Goal: Information Seeking & Learning: Learn about a topic

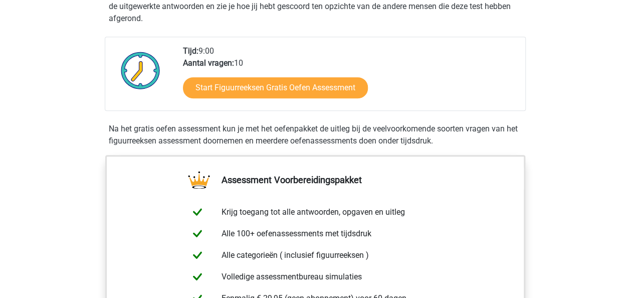
scroll to position [241, 0]
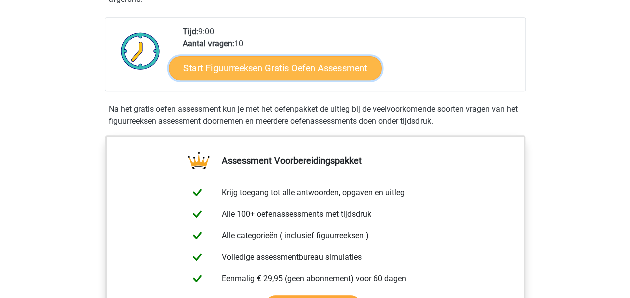
click at [304, 70] on link "Start Figuurreeksen Gratis Oefen Assessment" at bounding box center [275, 68] width 213 height 24
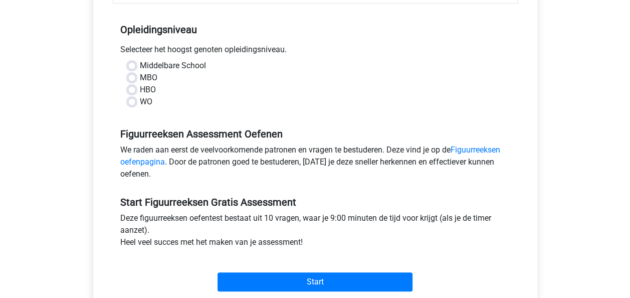
scroll to position [201, 0]
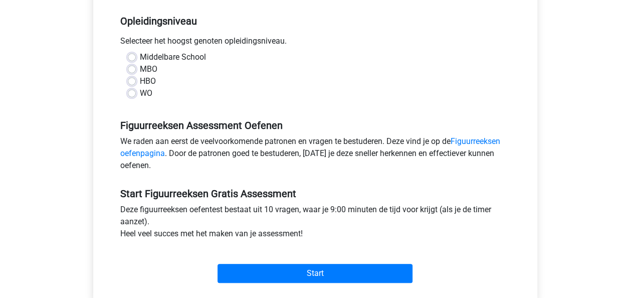
click at [140, 69] on label "MBO" at bounding box center [149, 69] width 18 height 12
click at [131, 69] on input "MBO" at bounding box center [132, 68] width 8 height 10
radio input "true"
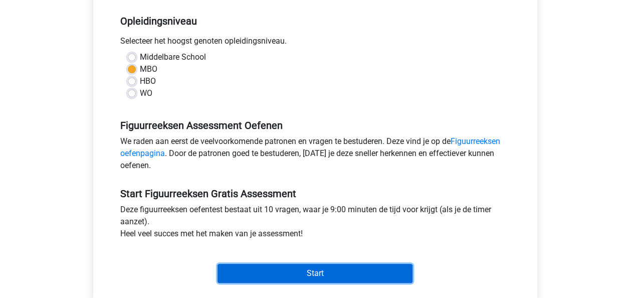
click at [396, 267] on input "Start" at bounding box center [315, 273] width 195 height 19
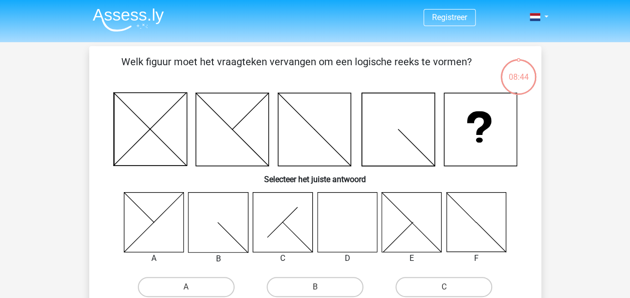
click at [338, 221] on icon at bounding box center [347, 222] width 60 height 60
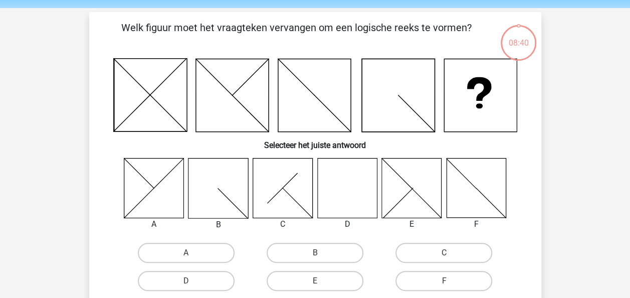
scroll to position [60, 0]
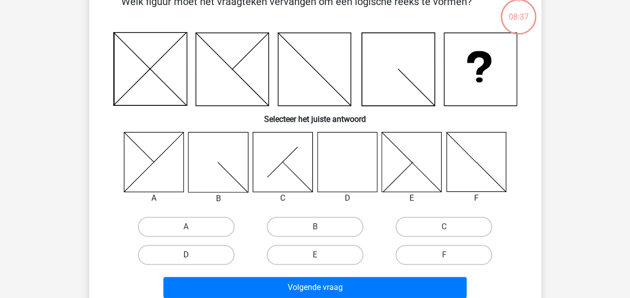
click at [213, 253] on label "D" at bounding box center [186, 255] width 97 height 20
click at [193, 255] on input "D" at bounding box center [189, 258] width 7 height 7
radio input "true"
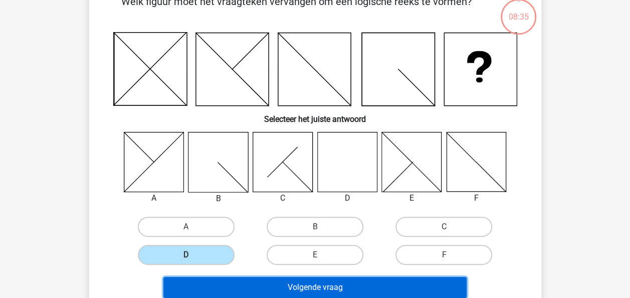
click at [270, 281] on button "Volgende vraag" at bounding box center [314, 287] width 303 height 21
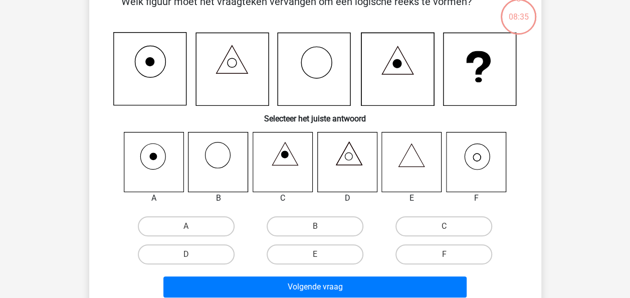
scroll to position [46, 0]
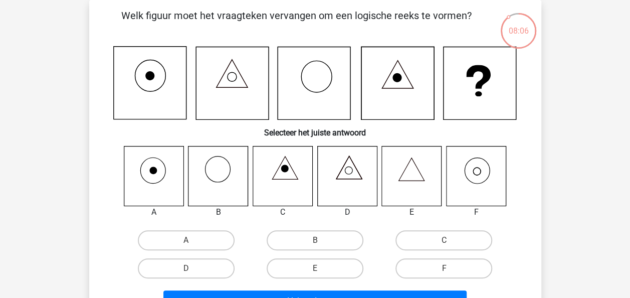
click at [475, 185] on icon at bounding box center [476, 176] width 60 height 60
click at [436, 268] on label "F" at bounding box center [444, 268] width 97 height 20
click at [444, 268] on input "F" at bounding box center [447, 271] width 7 height 7
radio input "true"
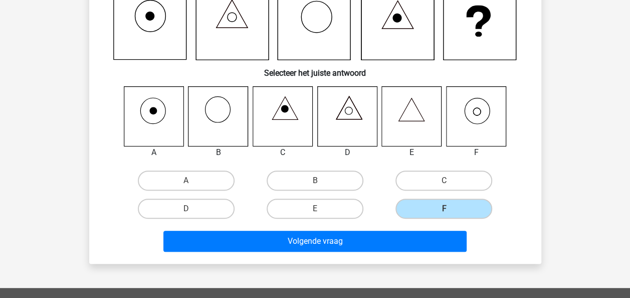
scroll to position [106, 0]
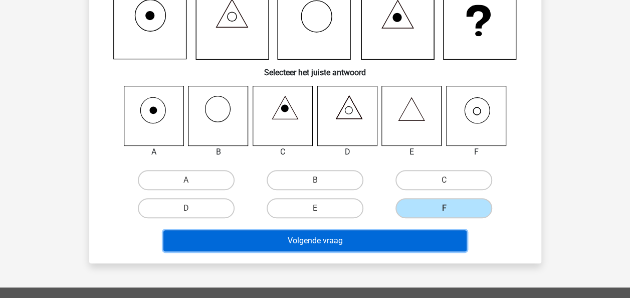
click at [372, 243] on button "Volgende vraag" at bounding box center [314, 240] width 303 height 21
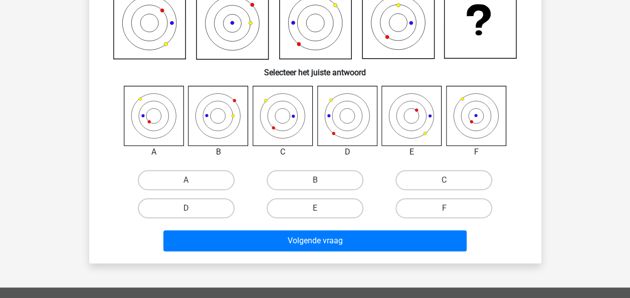
scroll to position [46, 0]
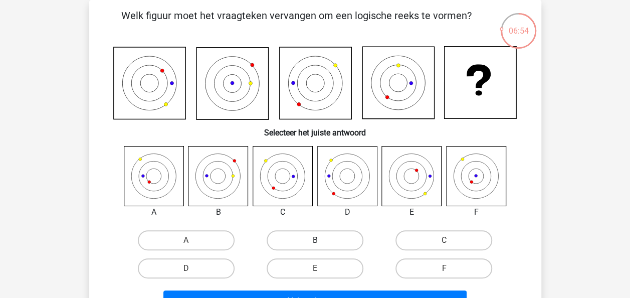
click at [324, 233] on label "B" at bounding box center [315, 240] width 97 height 20
click at [321, 240] on input "B" at bounding box center [318, 243] width 7 height 7
radio input "true"
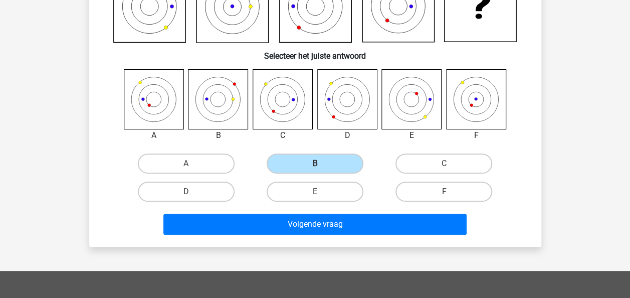
scroll to position [126, 0]
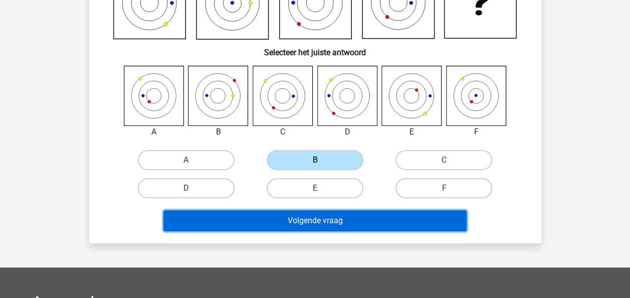
click at [421, 219] on button "Volgende vraag" at bounding box center [314, 220] width 303 height 21
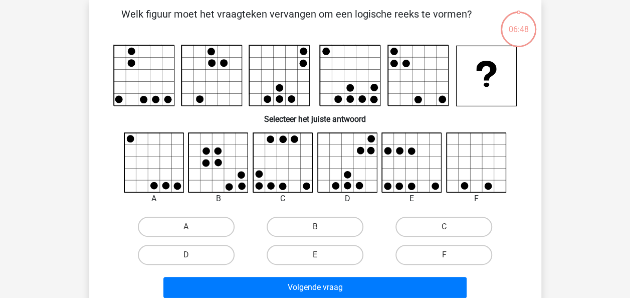
scroll to position [46, 0]
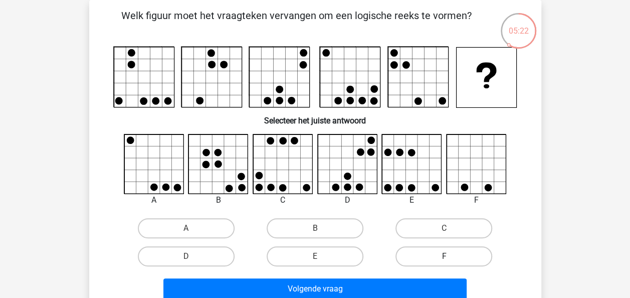
click at [449, 253] on label "F" at bounding box center [444, 256] width 97 height 20
click at [449, 256] on input "F" at bounding box center [447, 259] width 7 height 7
radio input "true"
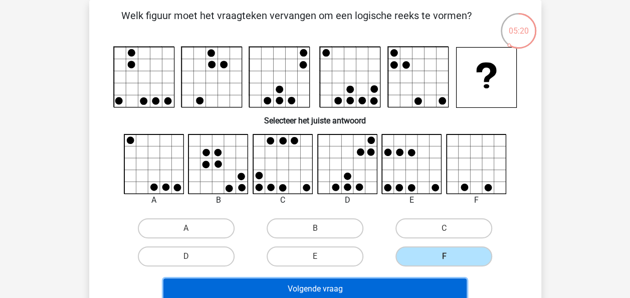
click at [403, 292] on button "Volgende vraag" at bounding box center [314, 288] width 303 height 21
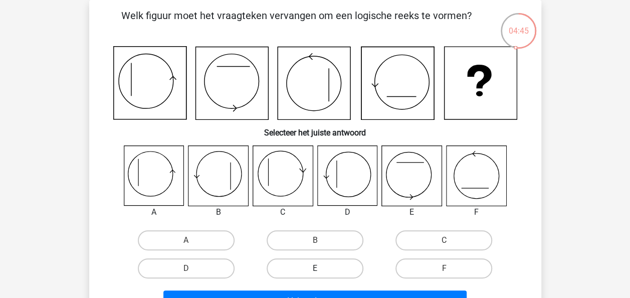
click at [350, 269] on label "E" at bounding box center [315, 268] width 97 height 20
click at [321, 269] on input "E" at bounding box center [318, 271] width 7 height 7
radio input "true"
click at [350, 269] on label "E" at bounding box center [315, 268] width 97 height 20
click at [321, 269] on input "E" at bounding box center [318, 271] width 7 height 7
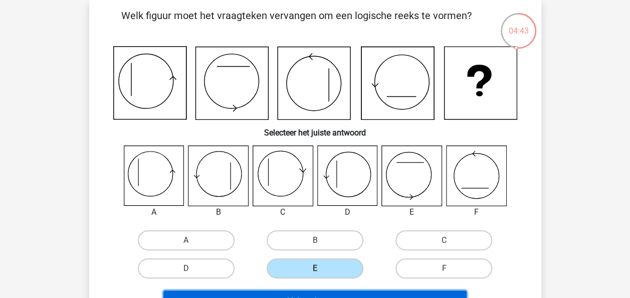
click at [413, 297] on button "Volgende vraag" at bounding box center [314, 300] width 303 height 21
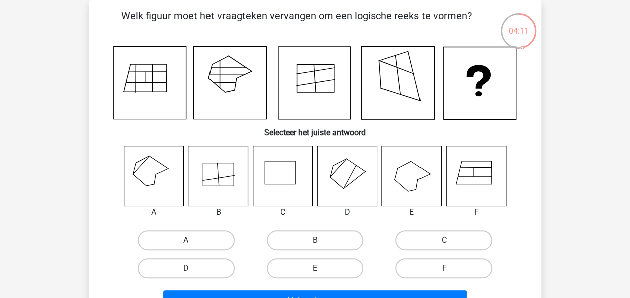
click at [176, 241] on label "A" at bounding box center [186, 240] width 97 height 20
click at [186, 241] on input "A" at bounding box center [189, 243] width 7 height 7
radio input "true"
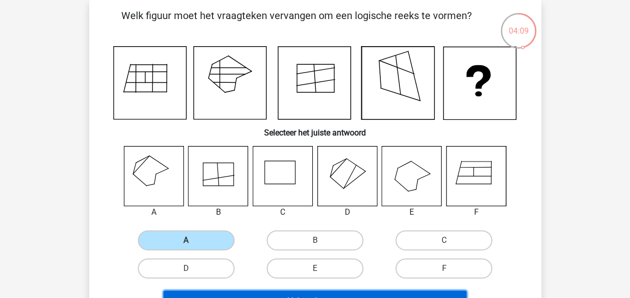
click at [236, 291] on button "Volgende vraag" at bounding box center [314, 300] width 303 height 21
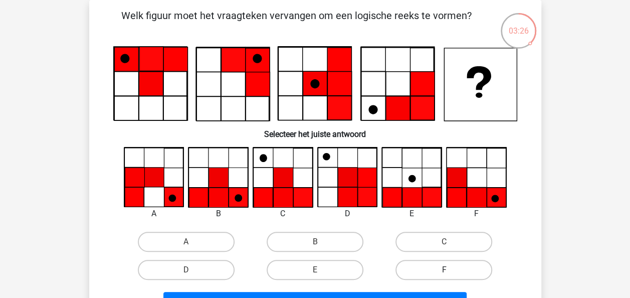
click at [469, 270] on label "F" at bounding box center [444, 270] width 97 height 20
click at [451, 270] on input "F" at bounding box center [447, 273] width 7 height 7
radio input "true"
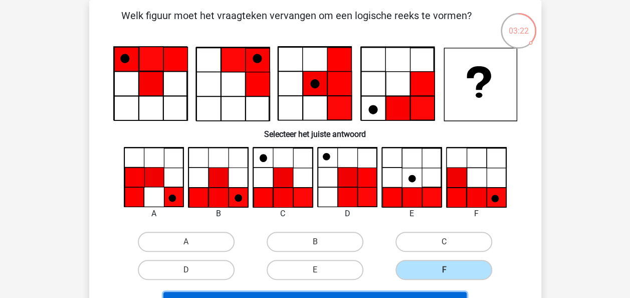
click at [418, 294] on button "Volgende vraag" at bounding box center [314, 302] width 303 height 21
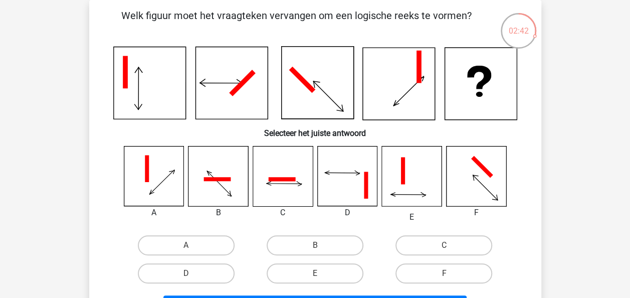
click at [448, 274] on input "F" at bounding box center [447, 276] width 7 height 7
radio input "true"
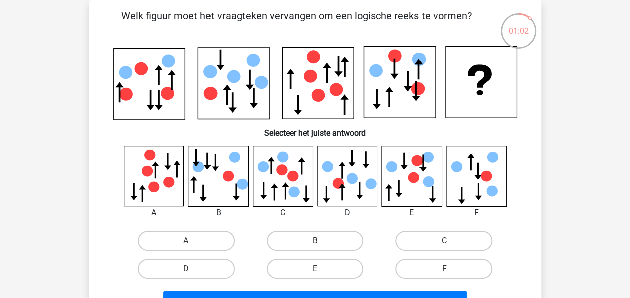
click at [322, 236] on label "B" at bounding box center [315, 241] width 97 height 20
click at [321, 241] on input "B" at bounding box center [318, 244] width 7 height 7
radio input "true"
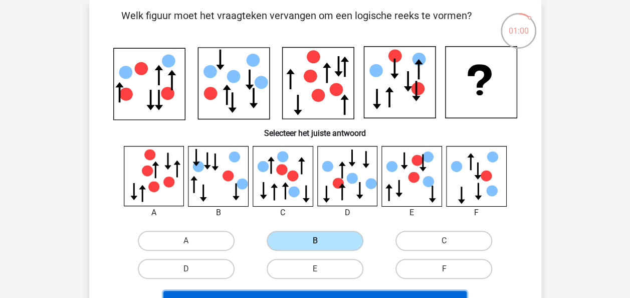
click at [327, 293] on button "Volgende vraag" at bounding box center [314, 301] width 303 height 21
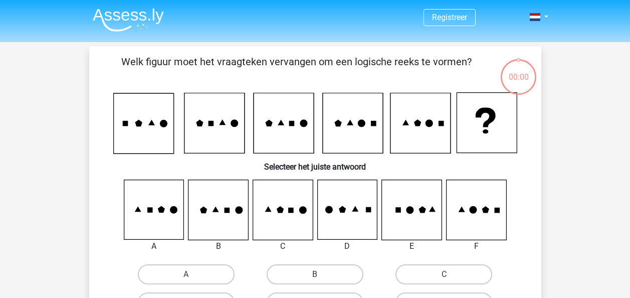
scroll to position [46, 0]
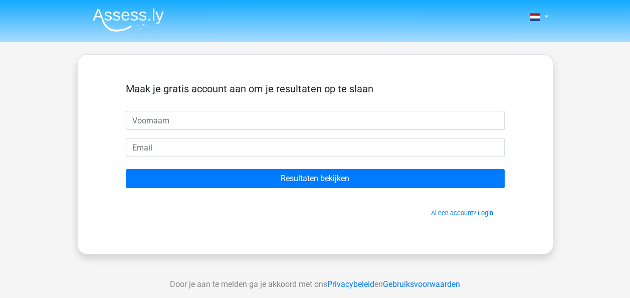
click at [300, 120] on input "text" at bounding box center [315, 120] width 379 height 19
type input "franzis"
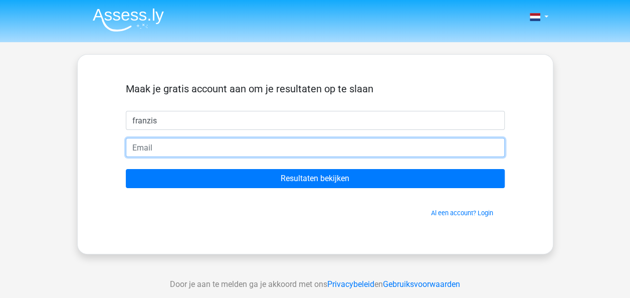
click at [289, 153] on input "email" at bounding box center [315, 147] width 379 height 19
type input "[EMAIL_ADDRESS][DOMAIN_NAME]"
click at [126, 169] on input "Resultaten bekijken" at bounding box center [315, 178] width 379 height 19
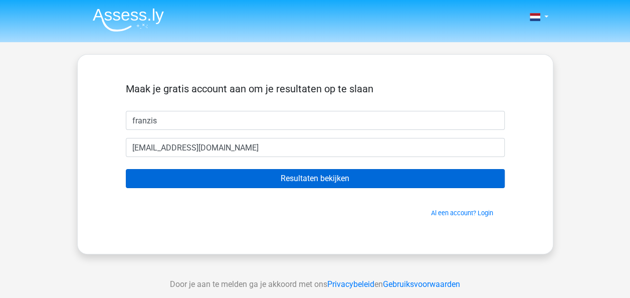
click at [287, 180] on input "Resultaten bekijken" at bounding box center [315, 178] width 379 height 19
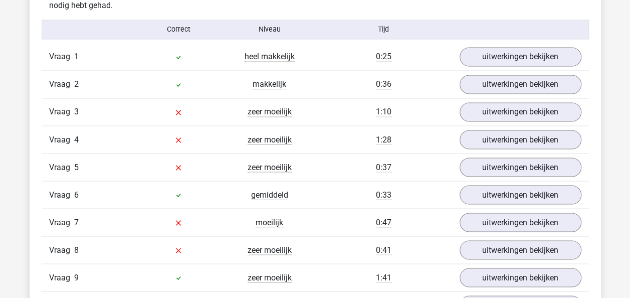
scroll to position [828, 0]
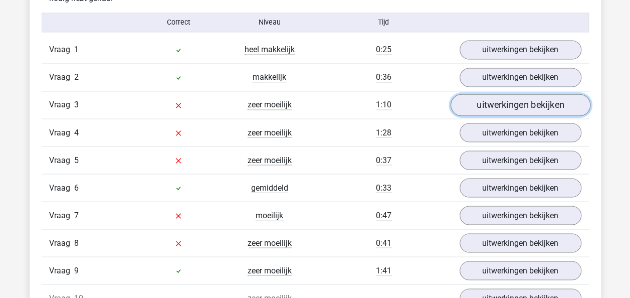
click at [537, 99] on link "uitwerkingen bekijken" at bounding box center [520, 105] width 140 height 22
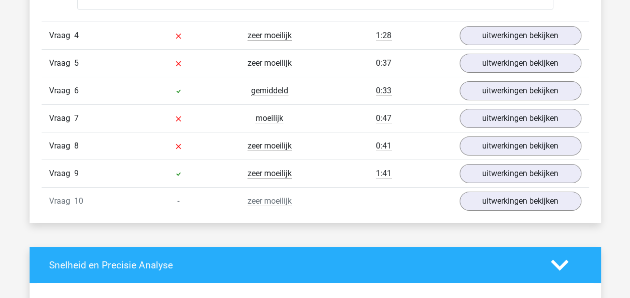
scroll to position [1791, 0]
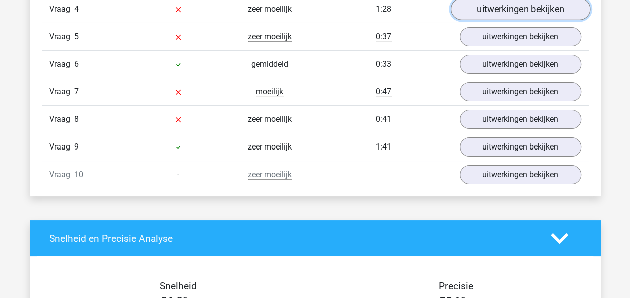
click at [521, 9] on link "uitwerkingen bekijken" at bounding box center [520, 9] width 140 height 22
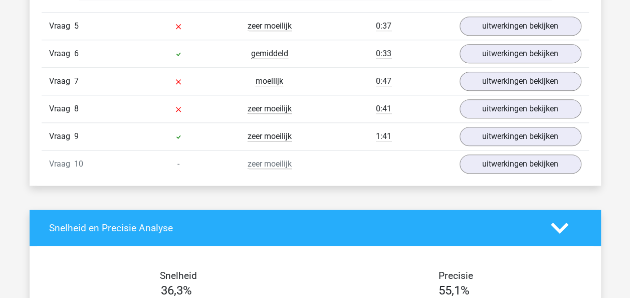
scroll to position [2425, 0]
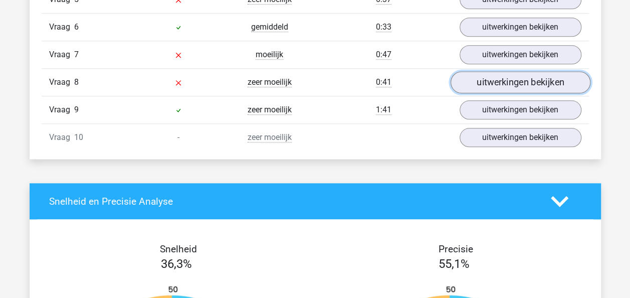
click at [525, 75] on link "uitwerkingen bekijken" at bounding box center [520, 82] width 140 height 22
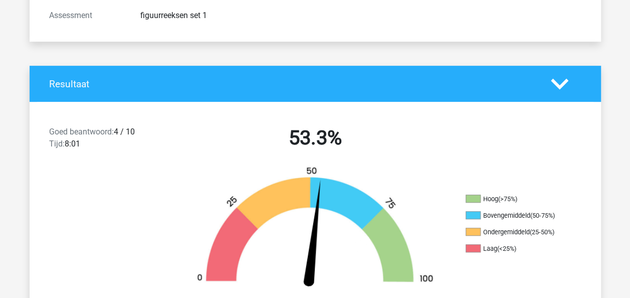
scroll to position [0, 0]
